Goal: Navigation & Orientation: Find specific page/section

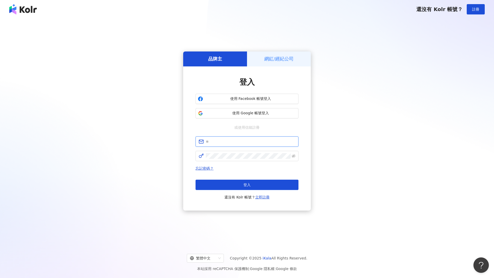
click at [223, 140] on input "text" at bounding box center [251, 142] width 90 height 6
type input "**********"
click button "登入" at bounding box center [246, 185] width 103 height 10
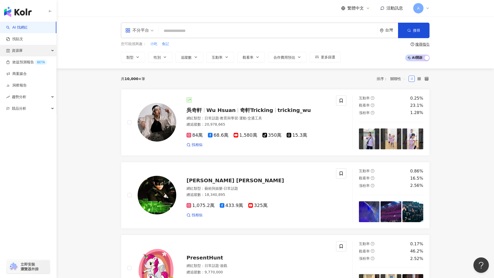
click at [31, 47] on div "資源庫" at bounding box center [28, 51] width 56 height 12
click at [25, 63] on link "網紅管理" at bounding box center [19, 62] width 14 height 5
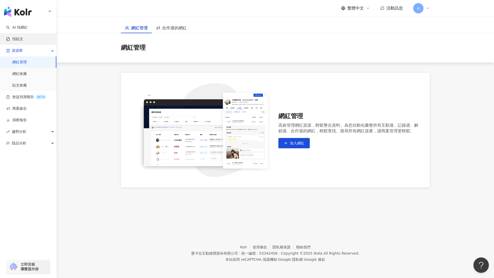
click at [17, 38] on link "找貼文" at bounding box center [14, 39] width 17 height 5
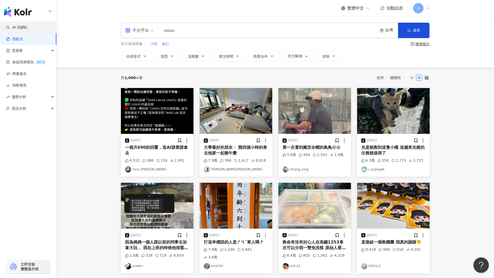
click at [28, 25] on link "AI 找網紅" at bounding box center [17, 27] width 22 height 5
